Goal: Task Accomplishment & Management: Use online tool/utility

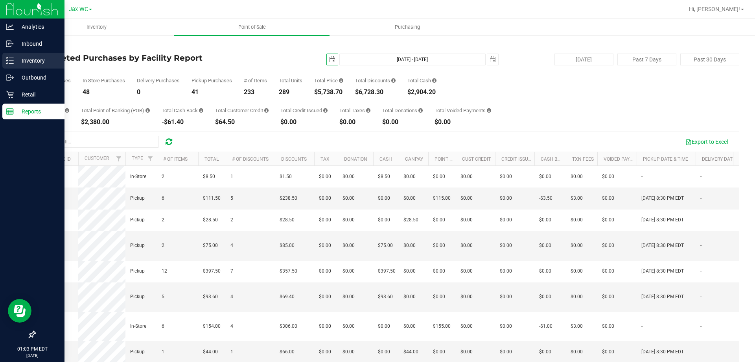
click at [23, 59] on p "Inventory" at bounding box center [37, 60] width 47 height 9
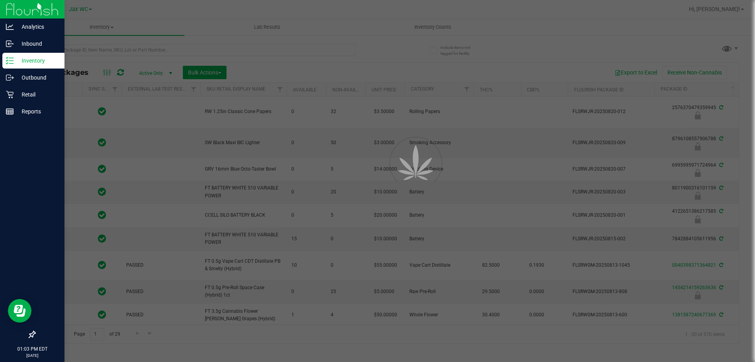
click at [150, 48] on div at bounding box center [377, 181] width 755 height 362
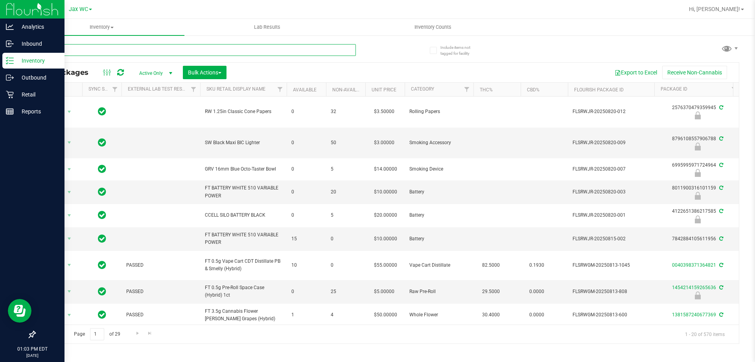
click at [150, 48] on input "text" at bounding box center [195, 50] width 321 height 12
type input "4014741246570975"
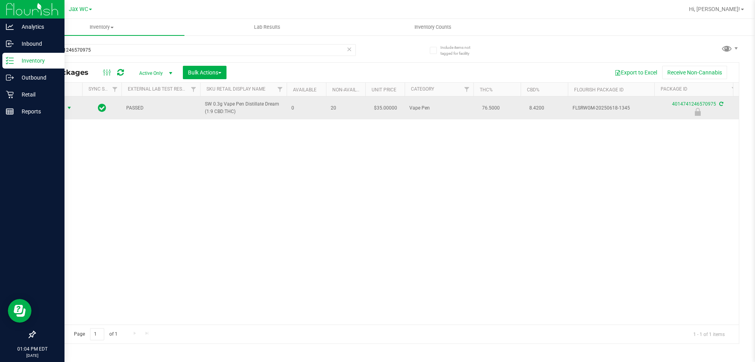
click at [58, 107] on span "Action" at bounding box center [53, 107] width 21 height 11
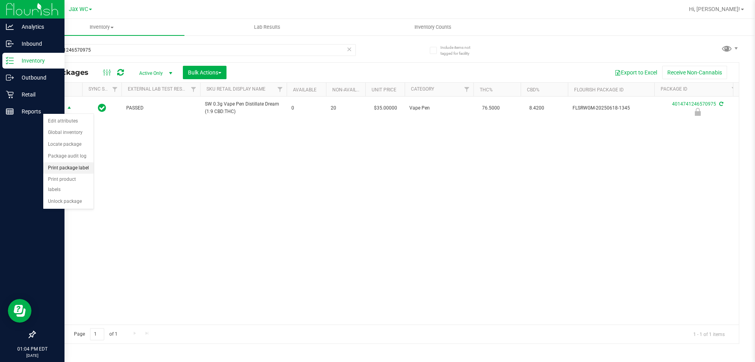
click at [75, 167] on li "Print package label" at bounding box center [68, 168] width 50 height 12
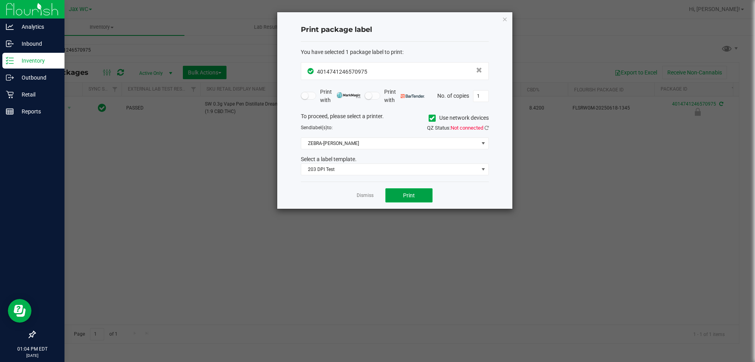
click at [411, 193] on span "Print" at bounding box center [409, 195] width 12 height 6
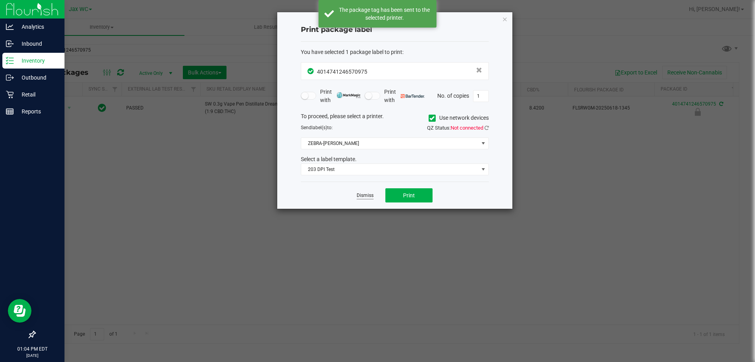
click at [368, 194] on link "Dismiss" at bounding box center [365, 195] width 17 height 7
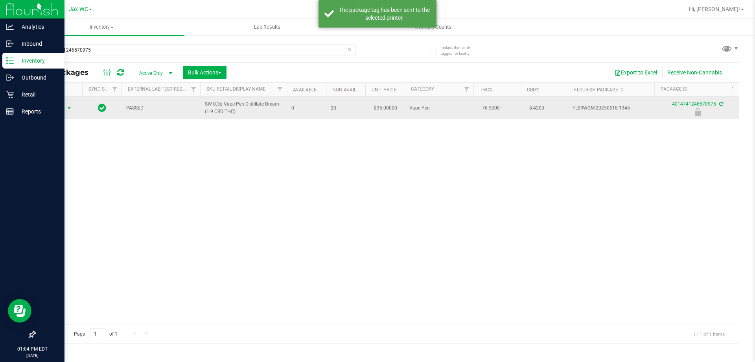
click at [67, 107] on span "select" at bounding box center [69, 108] width 6 height 6
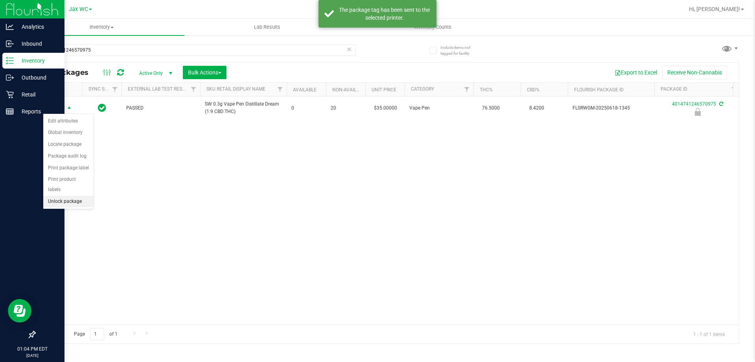
click at [70, 196] on li "Unlock package" at bounding box center [68, 202] width 50 height 12
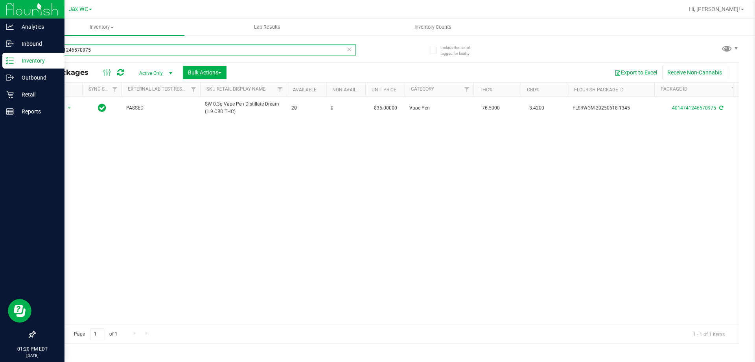
click at [102, 52] on input "4014741246570975" at bounding box center [195, 50] width 321 height 12
click at [101, 51] on input "4014741246570975" at bounding box center [195, 50] width 321 height 12
type input "5689457554088895"
click at [65, 111] on span "select" at bounding box center [70, 107] width 10 height 11
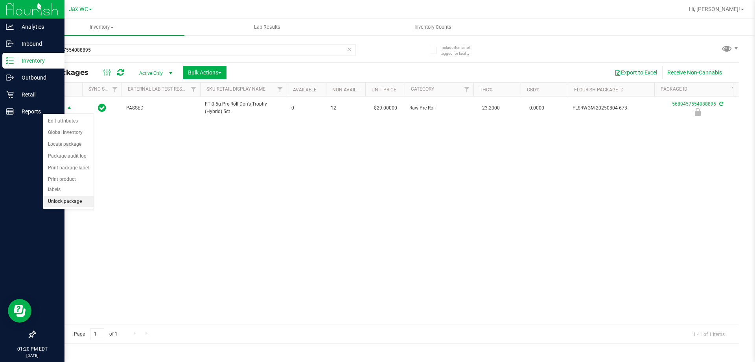
click at [78, 196] on li "Unlock package" at bounding box center [68, 202] width 50 height 12
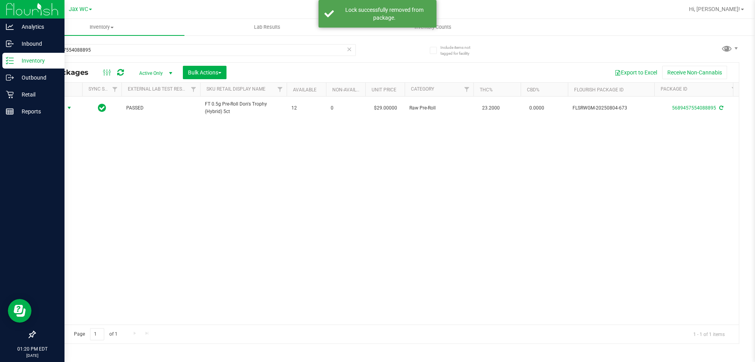
click at [57, 106] on span "Action" at bounding box center [53, 107] width 21 height 11
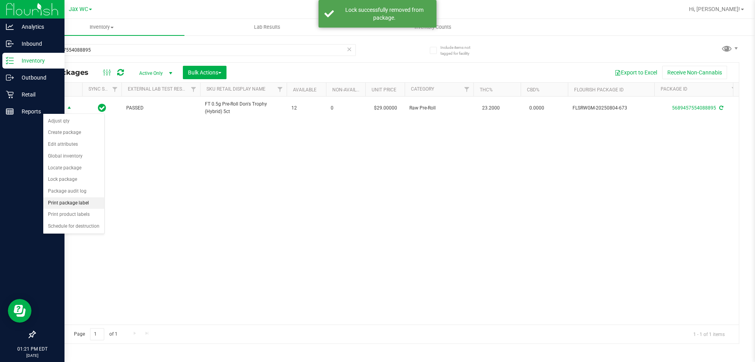
click at [99, 202] on li "Print package label" at bounding box center [73, 203] width 61 height 12
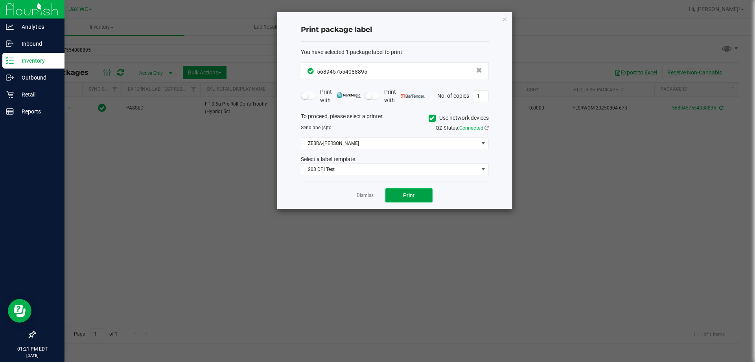
click at [407, 196] on span "Print" at bounding box center [409, 195] width 12 height 6
